Goal: Check status: Check status

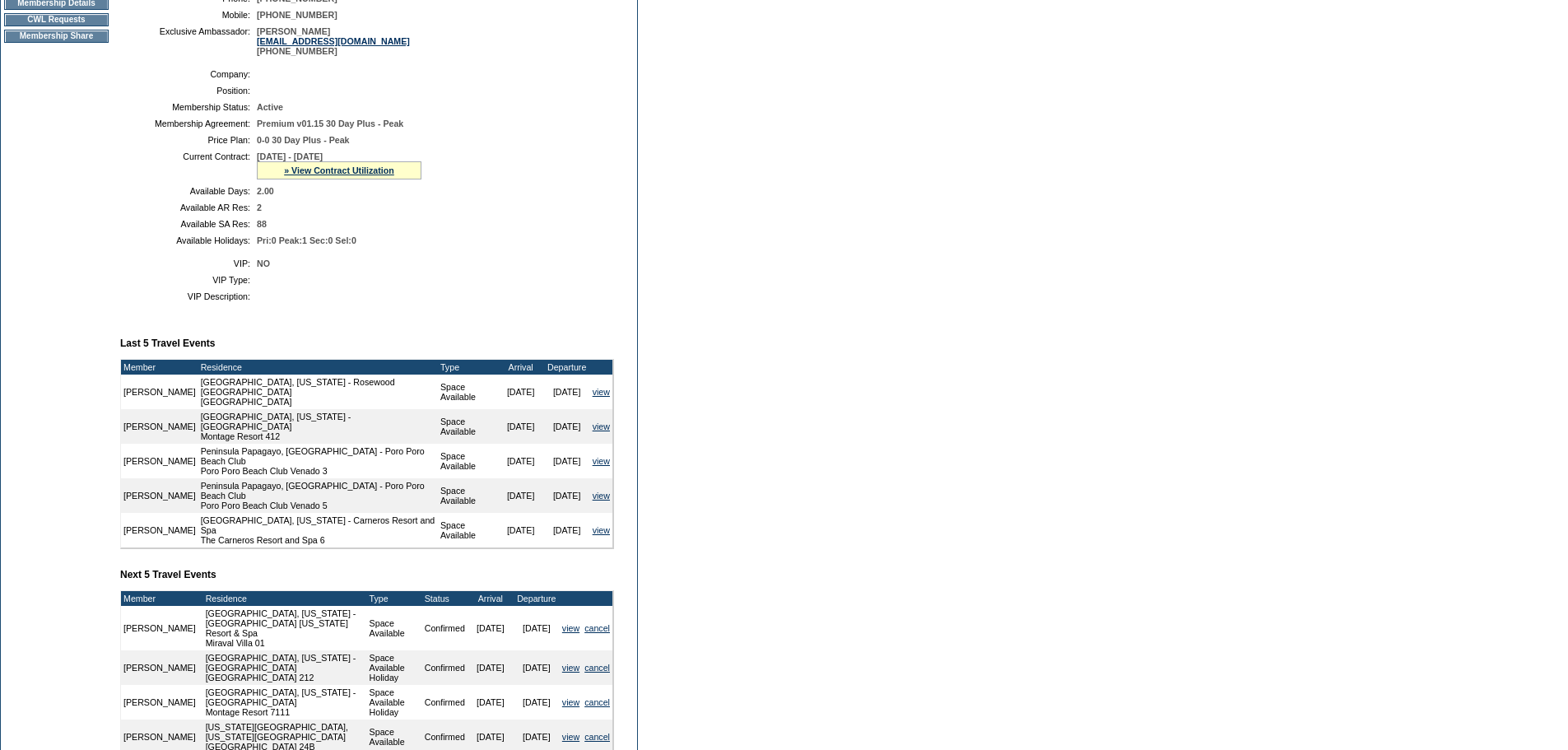
scroll to position [227, 0]
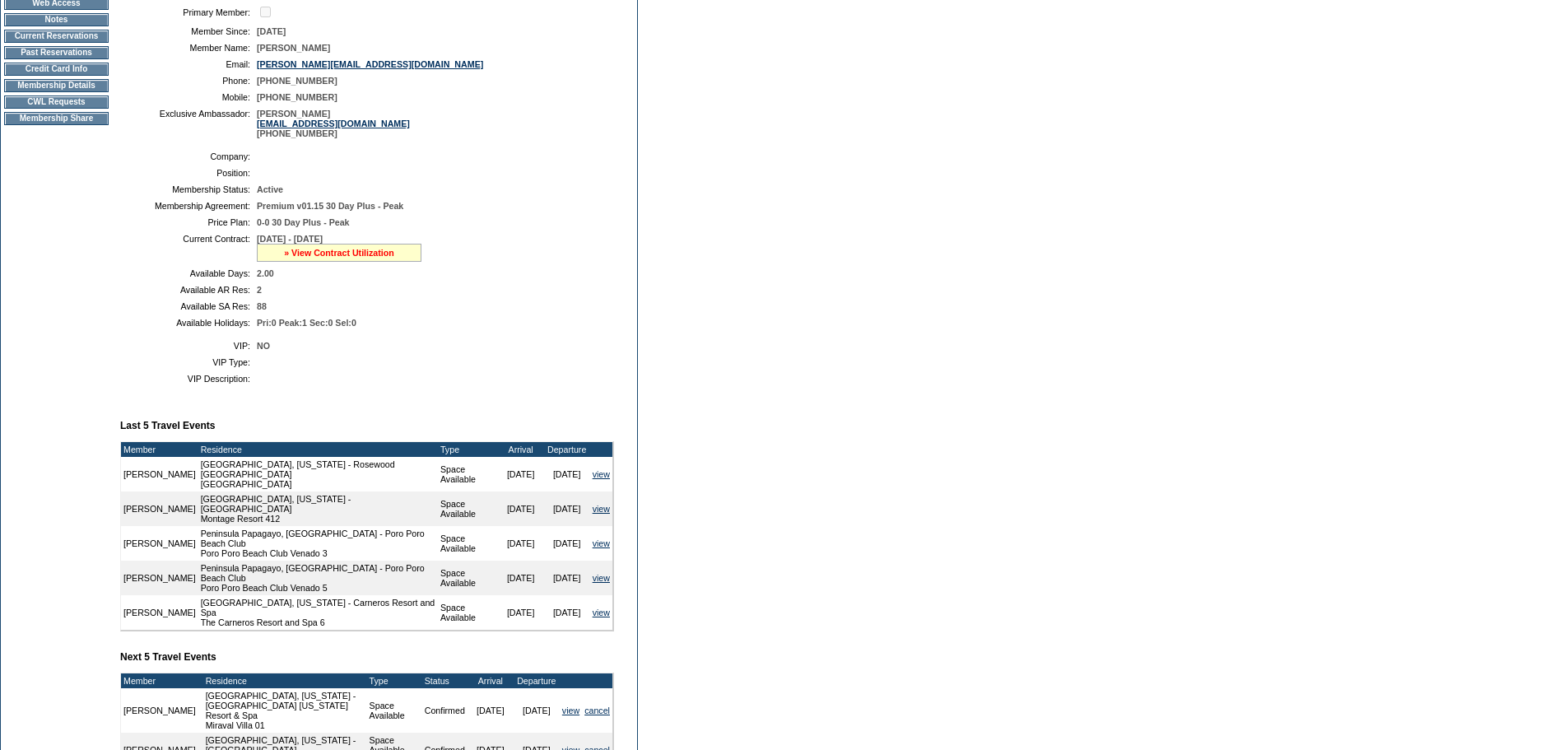
click at [336, 257] on link "» View Contract Utilization" at bounding box center [339, 253] width 111 height 10
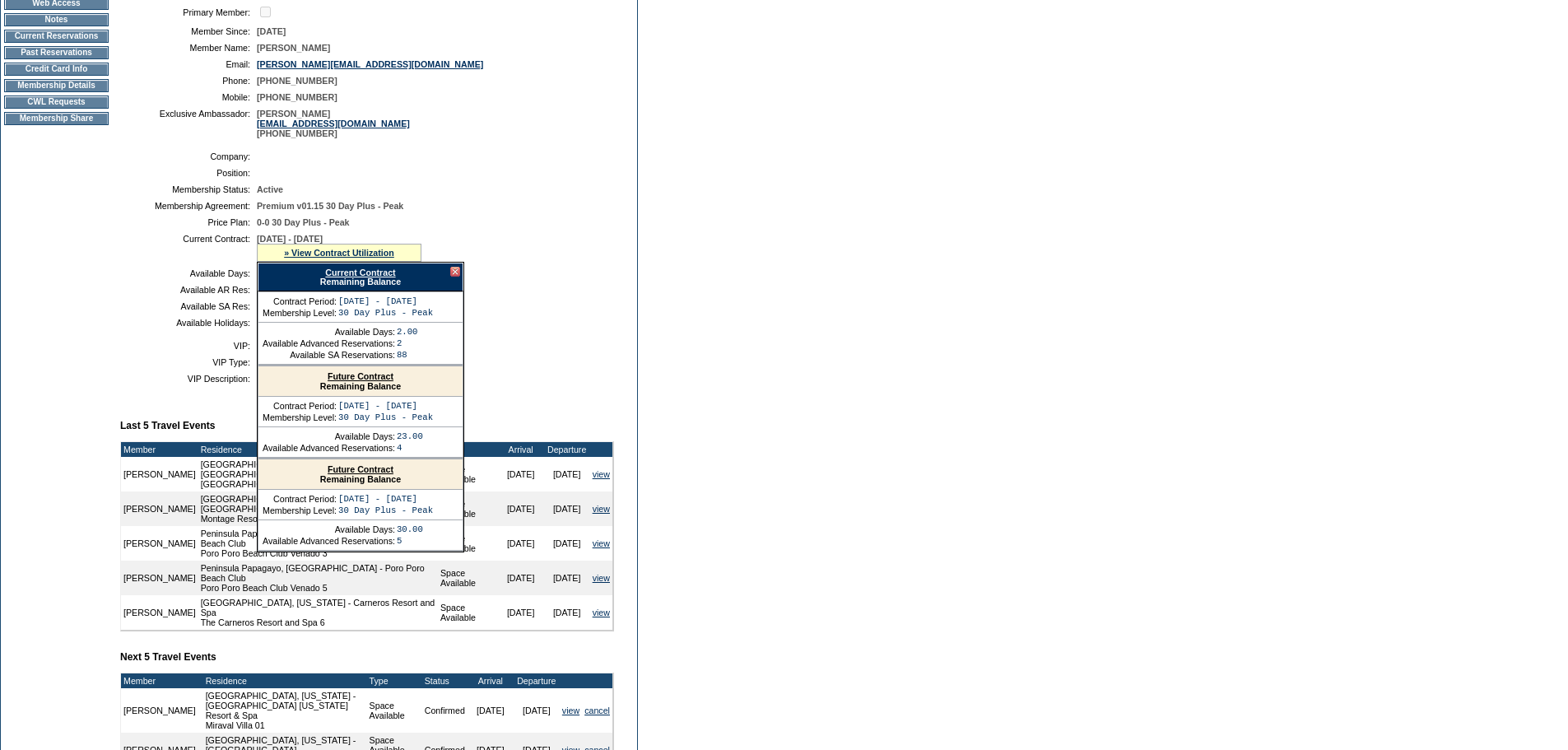
click at [382, 277] on link "Current Contract" at bounding box center [360, 273] width 70 height 10
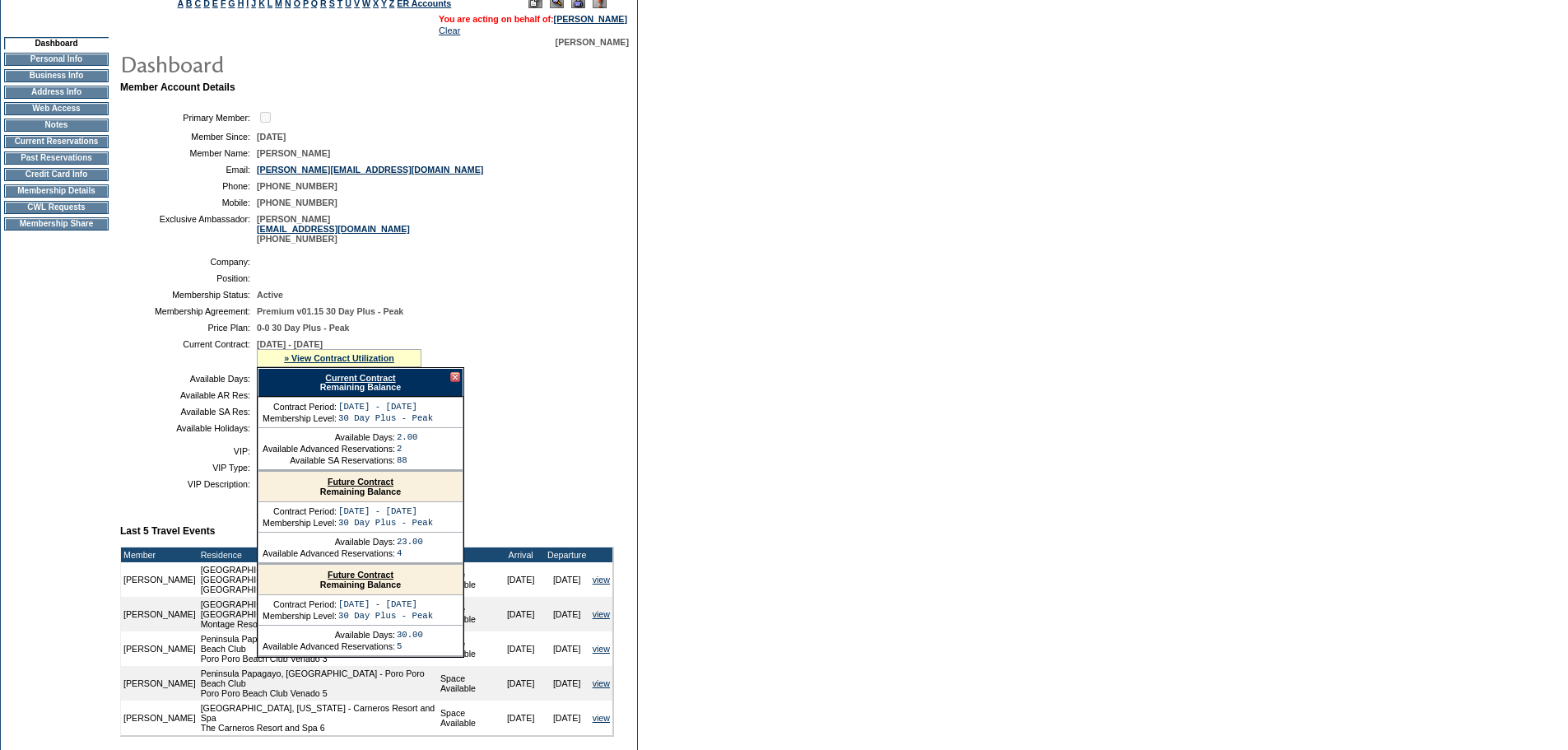
scroll to position [0, 0]
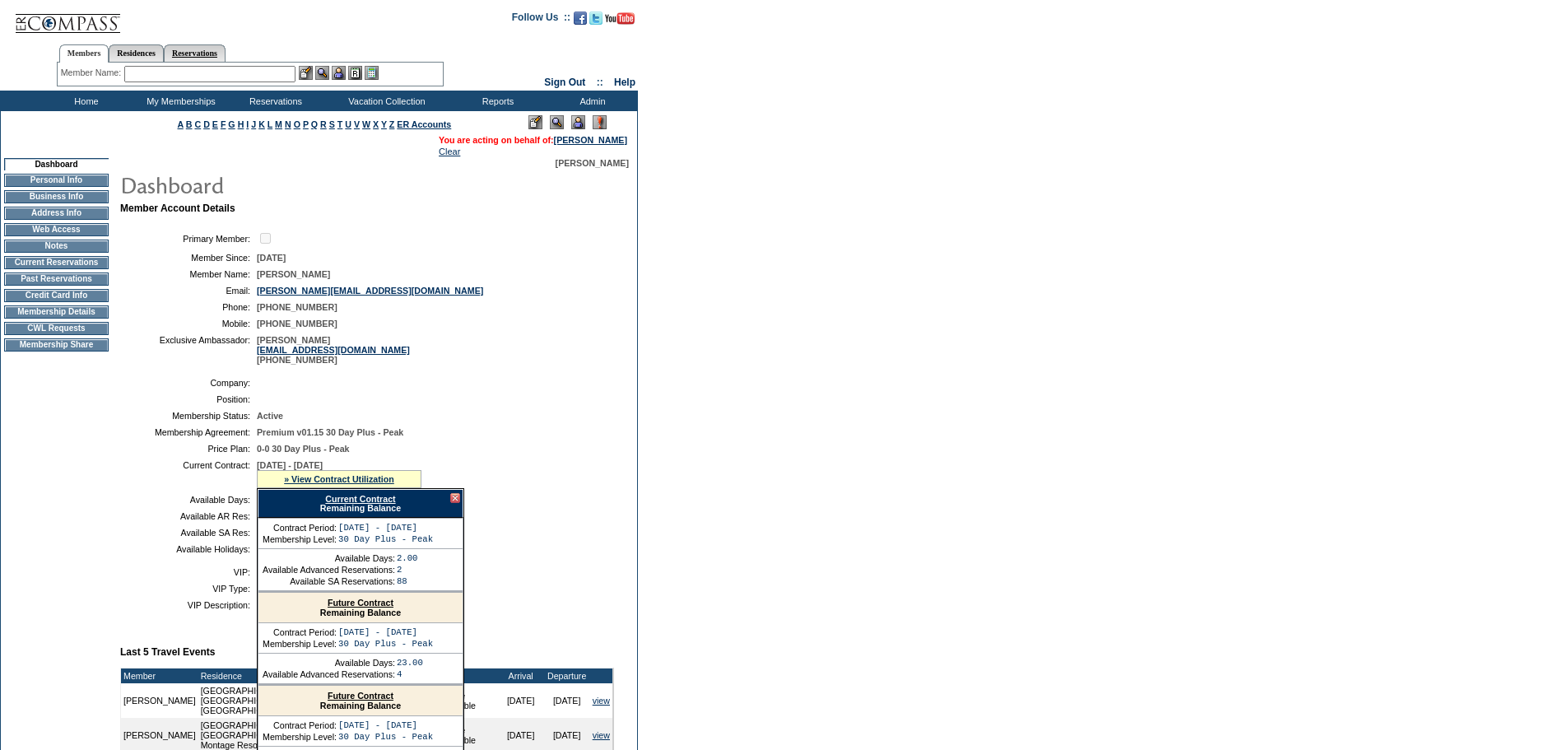
click at [219, 49] on link "Reservations" at bounding box center [195, 53] width 62 height 17
drag, startPoint x: 147, startPoint y: 70, endPoint x: 194, endPoint y: 70, distance: 47.0
click at [147, 70] on input "text" at bounding box center [156, 74] width 72 height 16
paste input "1818671"
type input "1818671"
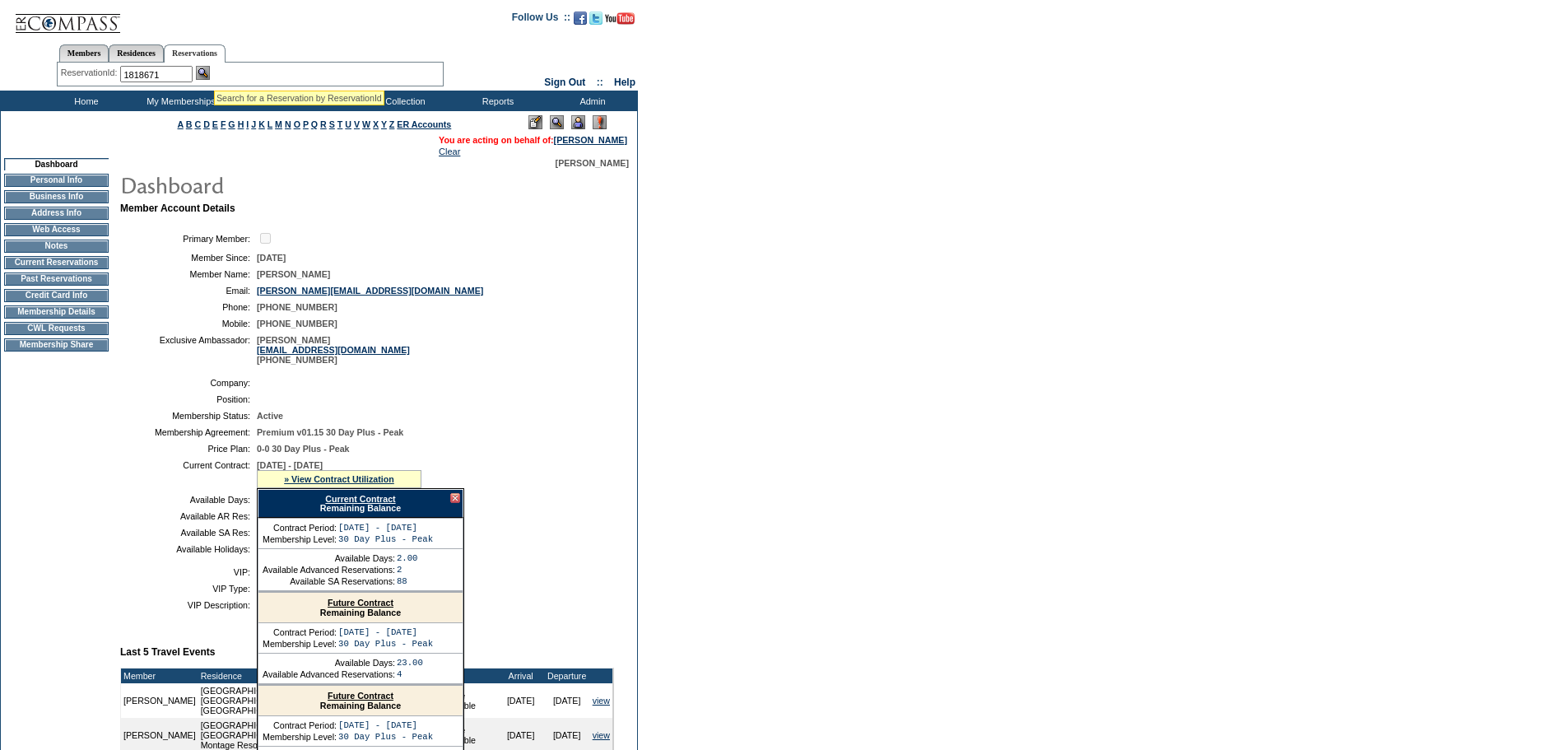
click at [208, 74] on img at bounding box center [202, 73] width 14 height 14
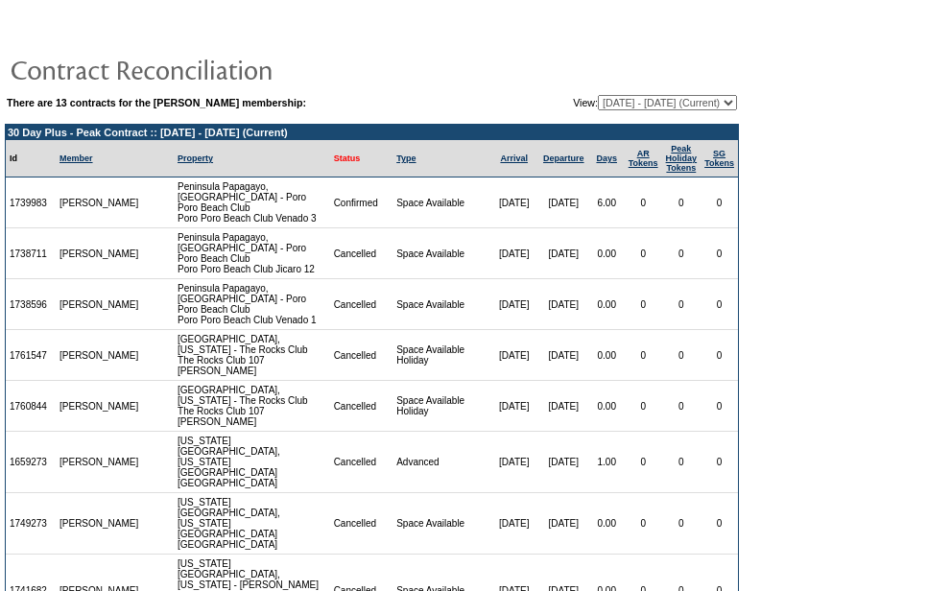
click at [334, 163] on link "Status" at bounding box center [347, 159] width 27 height 10
